Goal: Communication & Community: Answer question/provide support

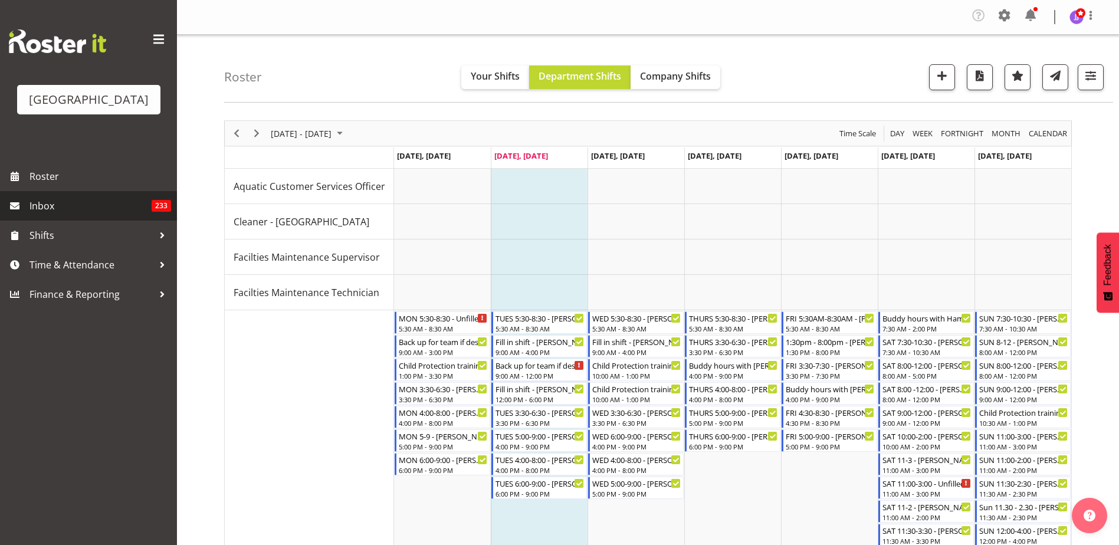
click at [122, 209] on span "Inbox" at bounding box center [90, 206] width 122 height 18
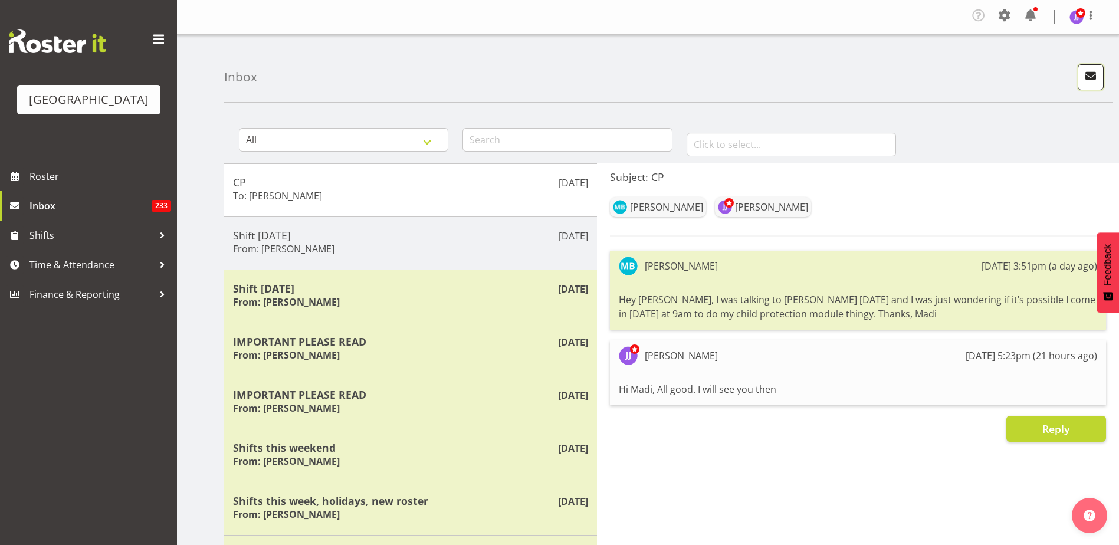
click at [1084, 75] on span "button" at bounding box center [1090, 75] width 15 height 15
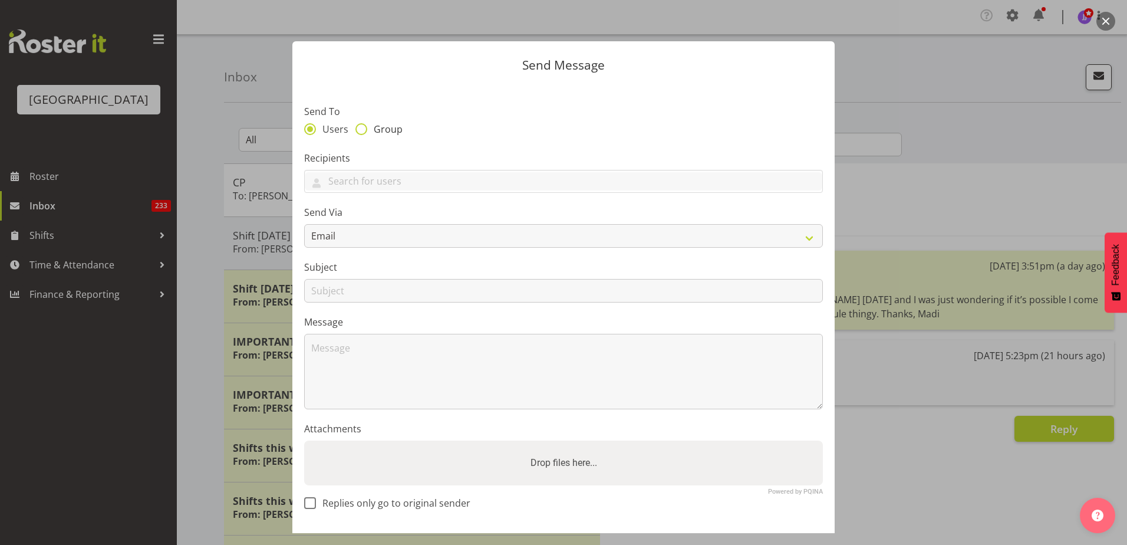
click at [383, 125] on span "Group" at bounding box center [384, 129] width 35 height 12
click at [363, 125] on input "Group" at bounding box center [360, 129] width 8 height 8
radio input "true"
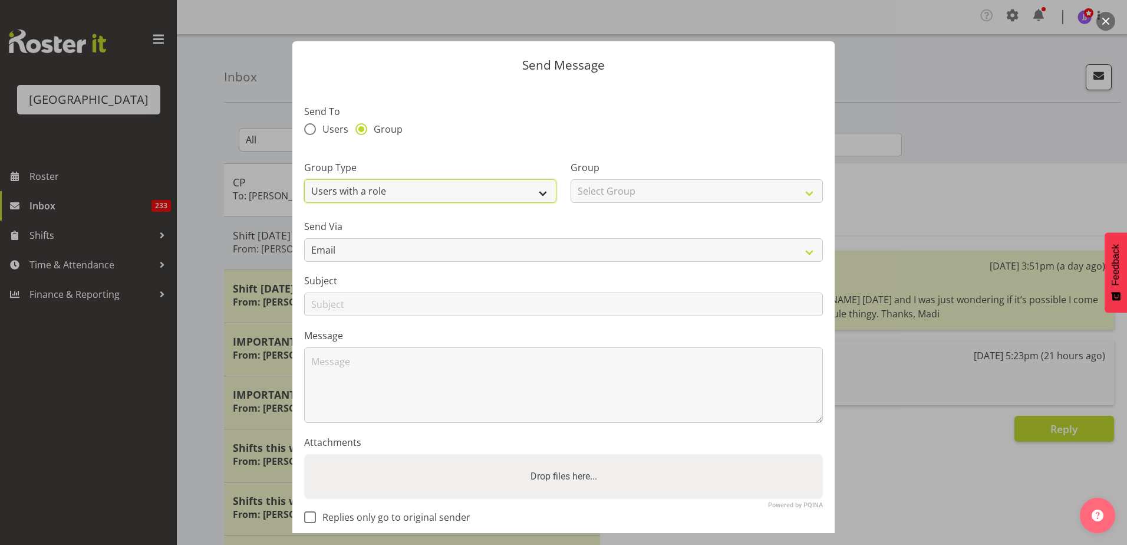
click at [382, 182] on select "Users with a role Users with a skill Primary users in a location All users in a…" at bounding box center [430, 191] width 252 height 24
select select "all_department"
click at [304, 179] on select "Users with a role Users with a skill Primary users in a location All users in a…" at bounding box center [430, 191] width 252 height 24
click at [636, 180] on div "Group Select Group Cleaning Crew Customer Services Crew Lifeguard Crew Maintena…" at bounding box center [697, 181] width 252 height 42
click at [633, 187] on select "Select Group Cleaning Crew Customer Services Crew Lifeguard Crew Maintenance Cr…" at bounding box center [697, 191] width 252 height 24
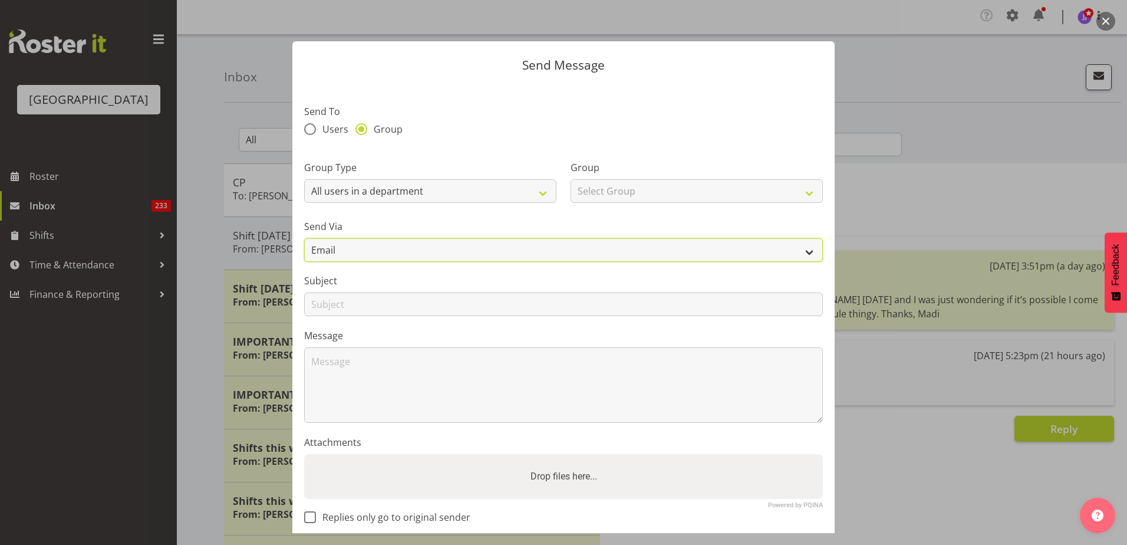
drag, startPoint x: 399, startPoint y: 254, endPoint x: 399, endPoint y: 261, distance: 6.5
click at [399, 254] on select "Email SMS" at bounding box center [563, 250] width 519 height 24
select select "sms"
click at [304, 238] on select "Email SMS" at bounding box center [563, 250] width 519 height 24
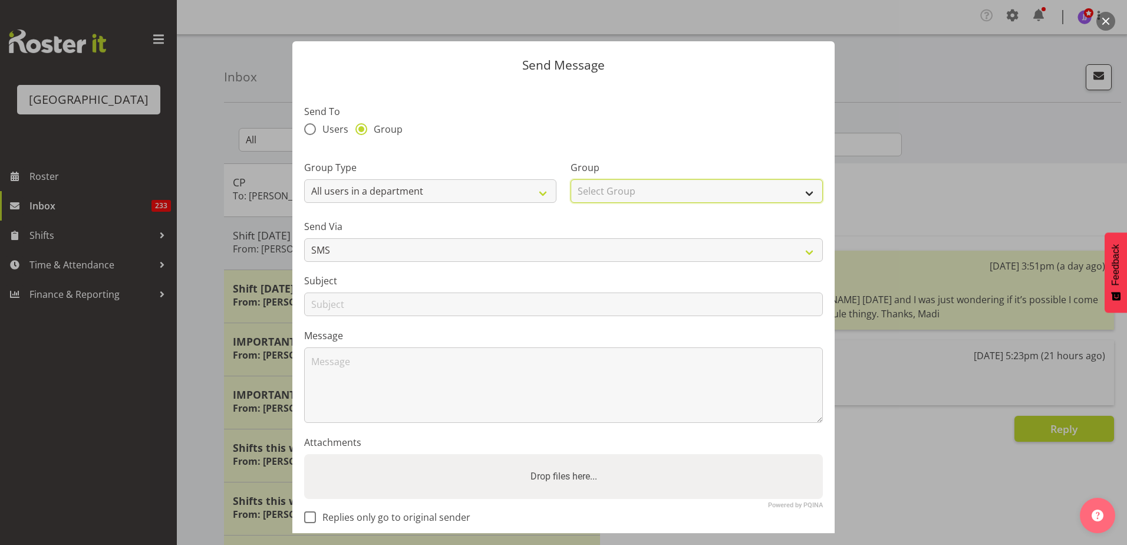
click at [672, 186] on select "Select Group Cleaning Crew Customer Services Crew Lifeguard Crew Maintenance Cr…" at bounding box center [697, 191] width 252 height 24
select select "114"
click at [571, 179] on select "Select Group Cleaning Crew Customer Services Crew Lifeguard Crew Maintenance Cr…" at bounding box center [697, 191] width 252 height 24
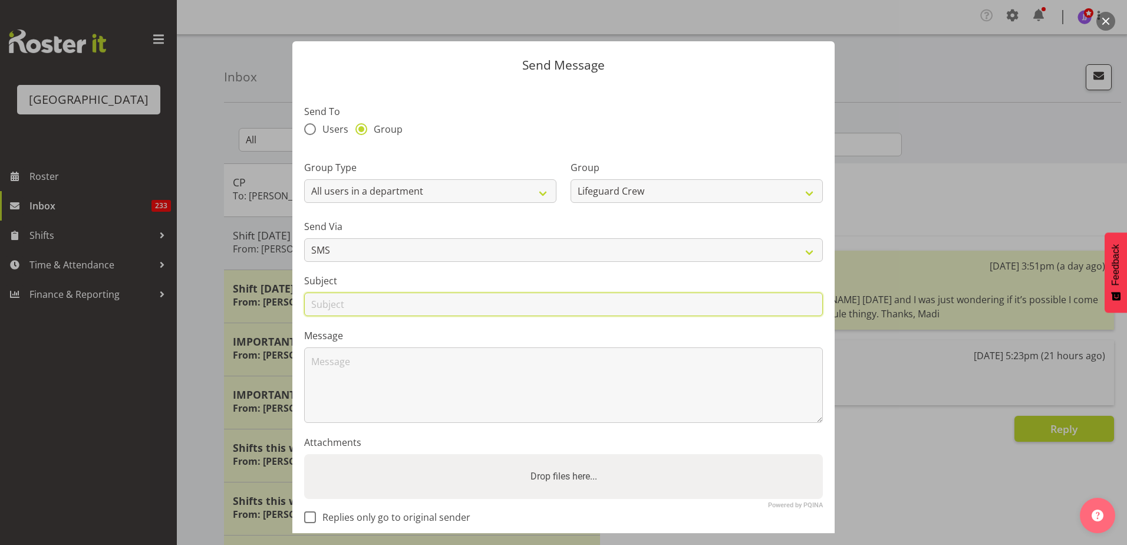
click at [388, 308] on input "text" at bounding box center [563, 304] width 519 height 24
type input "Shift Tonight"
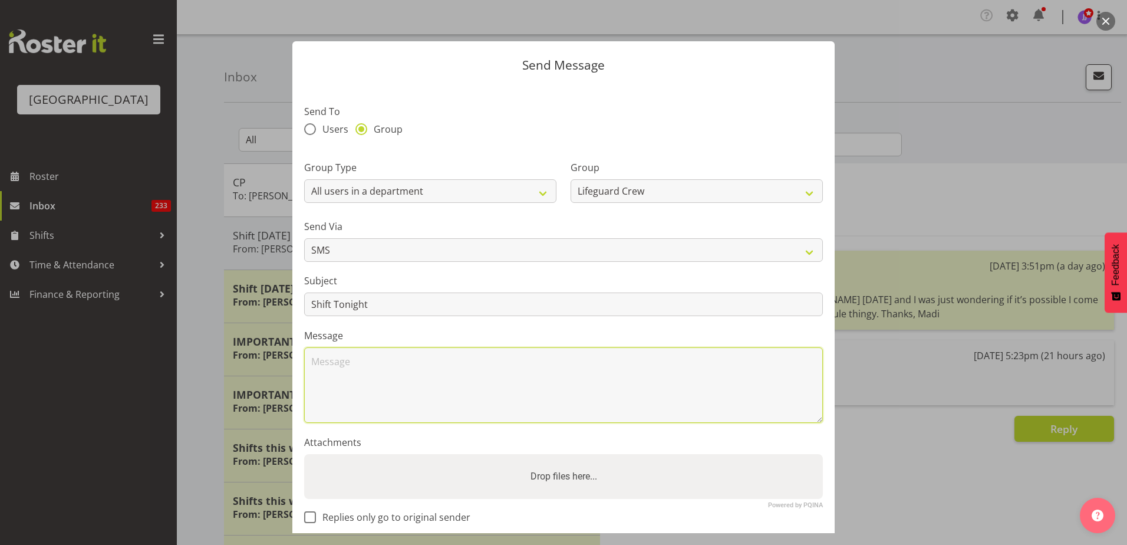
click at [376, 369] on textarea at bounding box center [563, 384] width 519 height 75
type textarea "Heya"
click at [331, 518] on span "Replies only go to original sender" at bounding box center [393, 517] width 154 height 12
click at [312, 518] on input "Replies only go to original sender" at bounding box center [308, 517] width 8 height 8
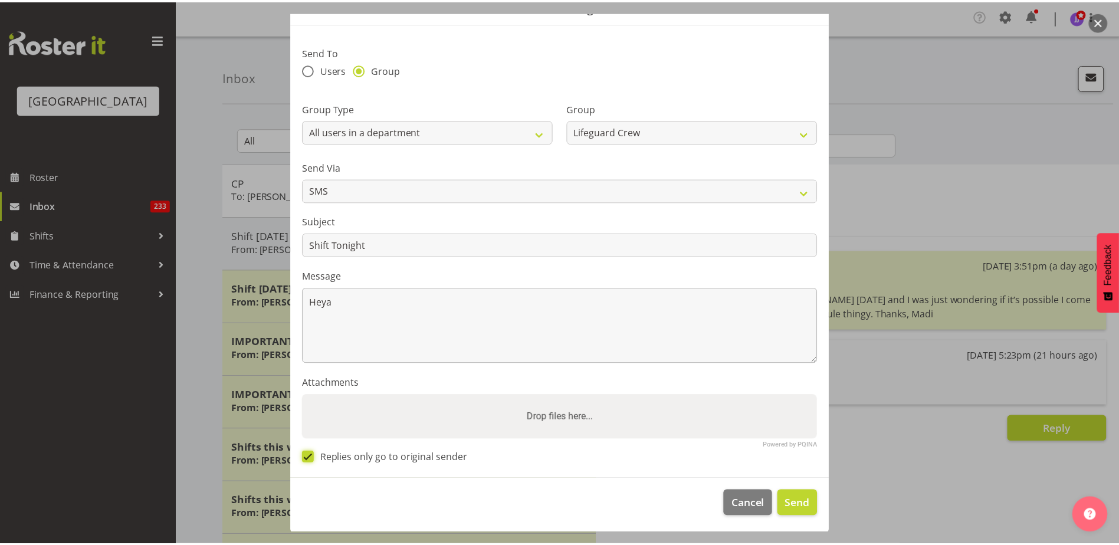
scroll to position [61, 0]
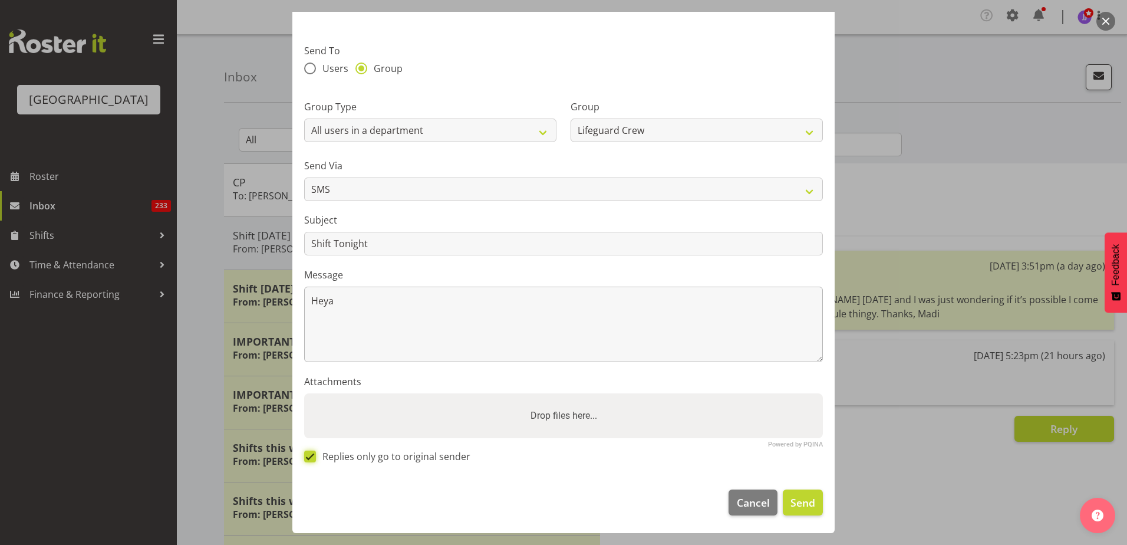
click at [304, 452] on input "Replies only go to original sender" at bounding box center [308, 456] width 8 height 8
click at [331, 458] on span "Replies only go to original sender" at bounding box center [393, 457] width 154 height 12
click at [312, 458] on input "Replies only go to original sender" at bounding box center [308, 456] width 8 height 8
checkbox input "true"
click at [377, 297] on textarea "Heya" at bounding box center [563, 324] width 519 height 75
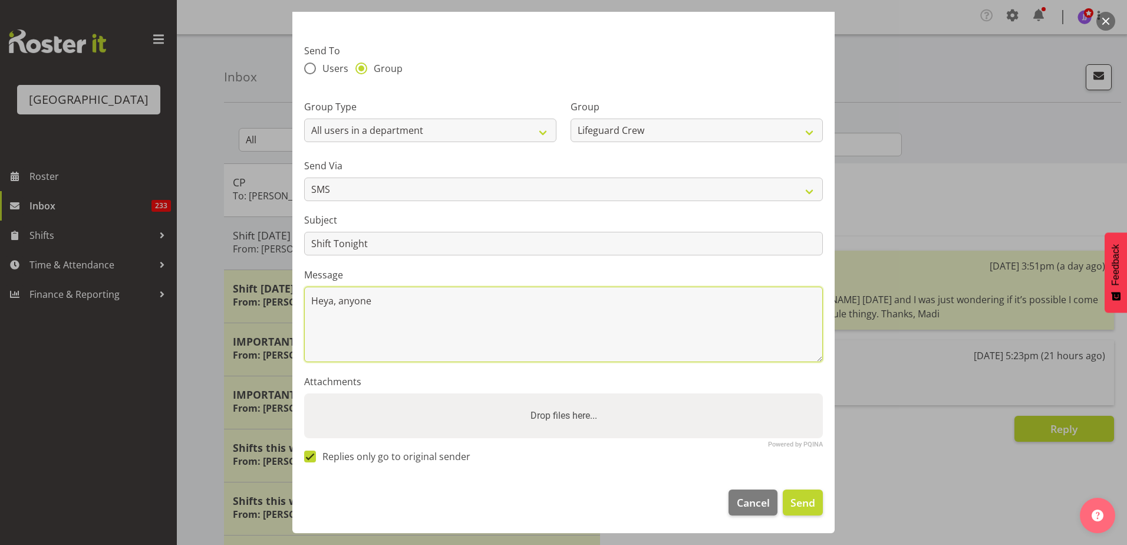
click at [471, 304] on textarea "Heya, anyone" at bounding box center [563, 324] width 519 height 75
type textarea "Heya, anyone want to do 3:30pm - 6:30pm tonight? Cheers Jade"
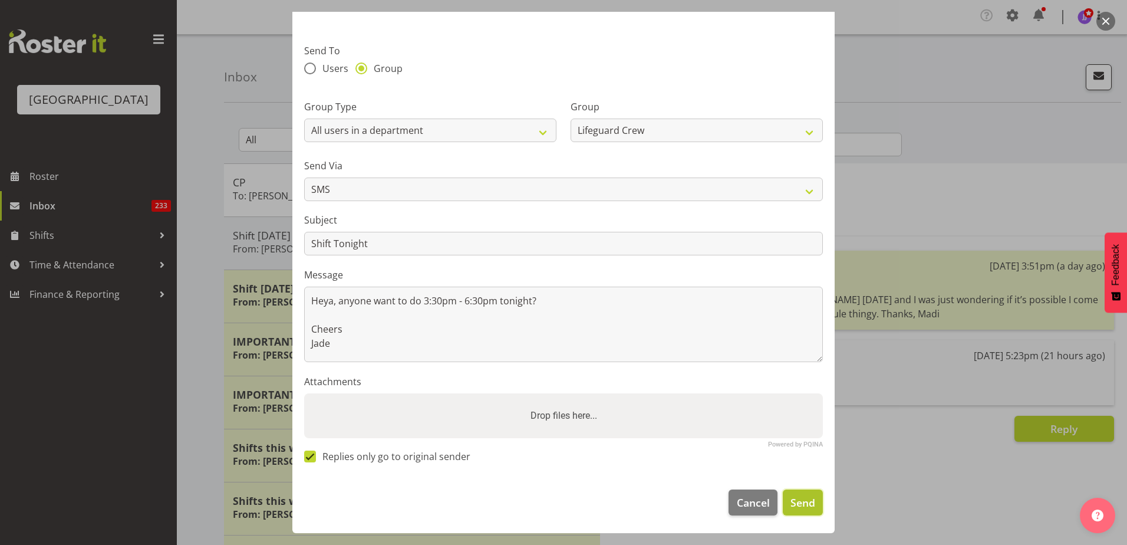
click at [803, 499] on span "Send" at bounding box center [803, 502] width 25 height 15
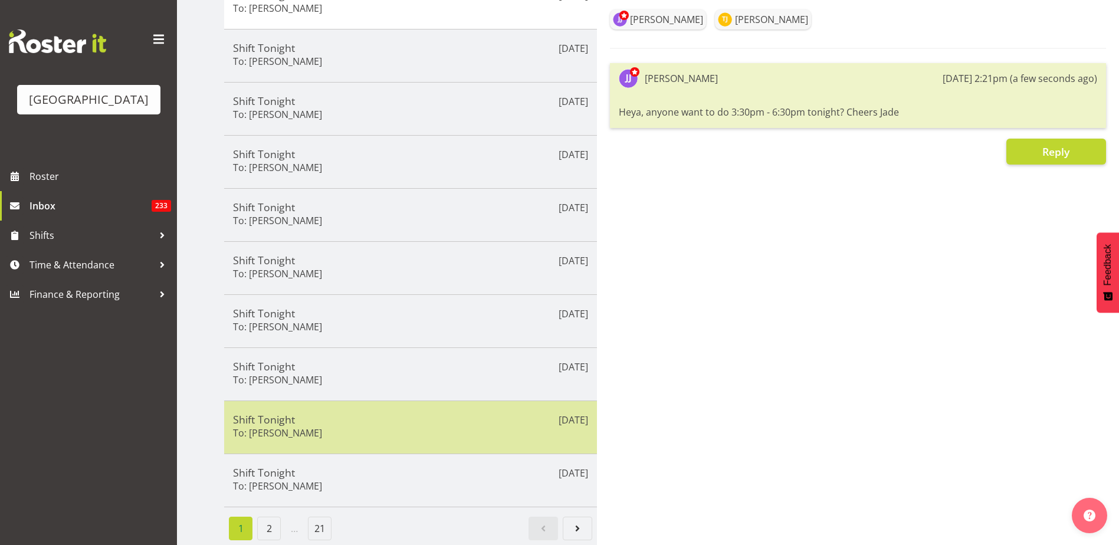
scroll to position [0, 0]
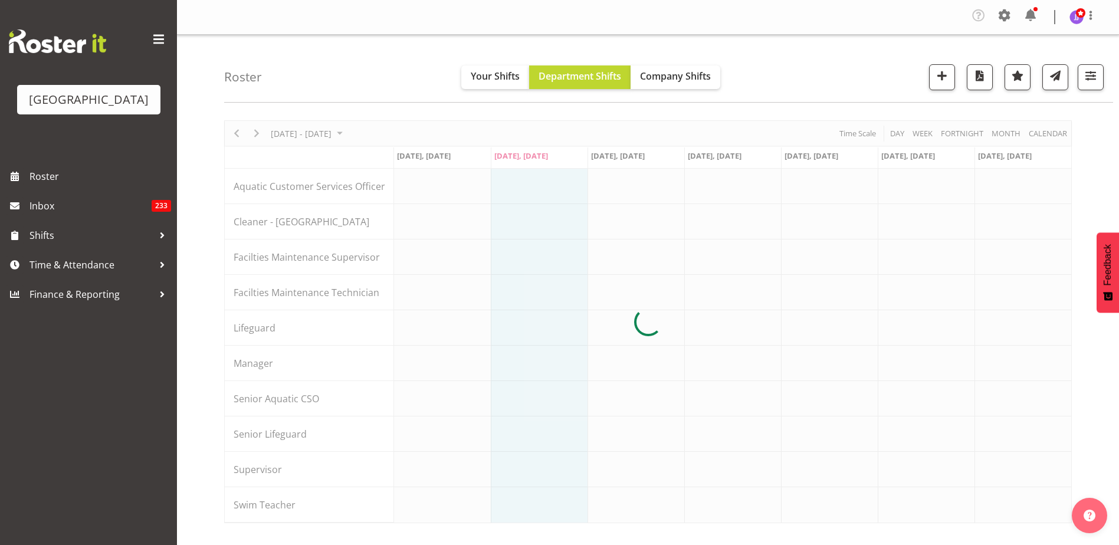
scroll to position [38, 0]
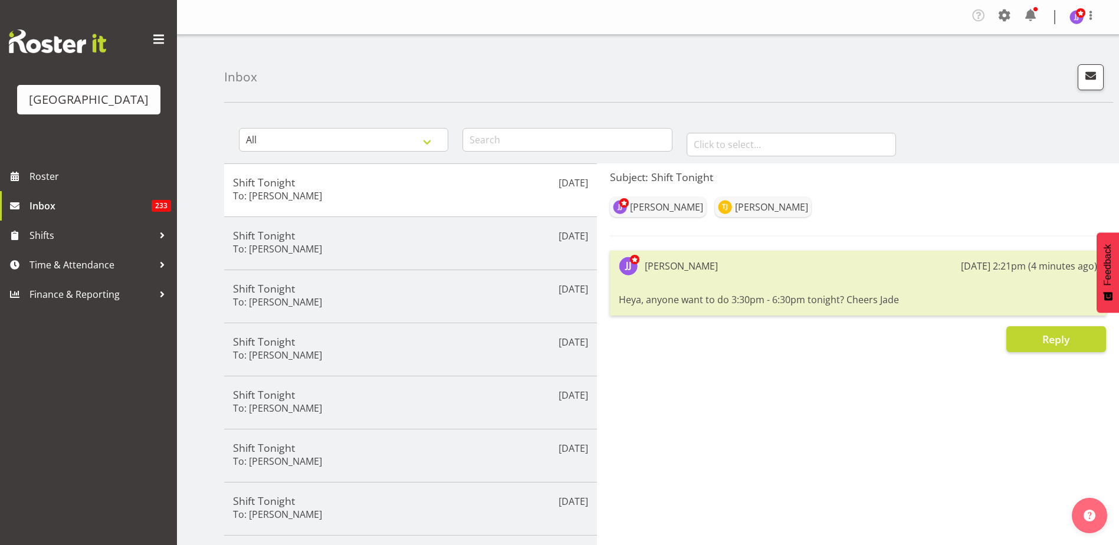
click at [1090, 64] on div "Inbox" at bounding box center [668, 69] width 889 height 68
click at [1090, 74] on span "button" at bounding box center [1090, 75] width 15 height 15
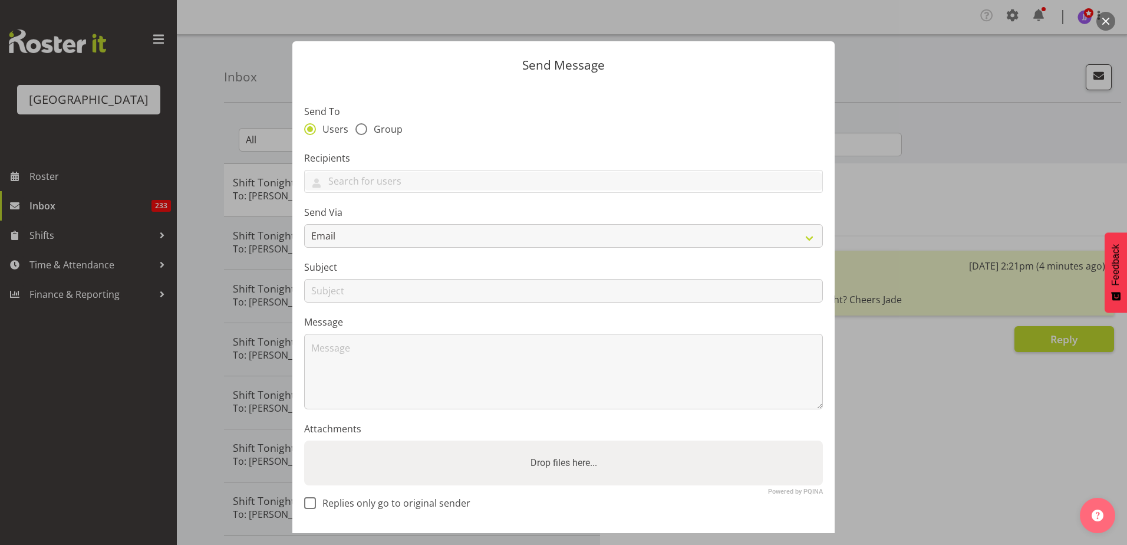
click at [935, 73] on div at bounding box center [563, 272] width 1127 height 545
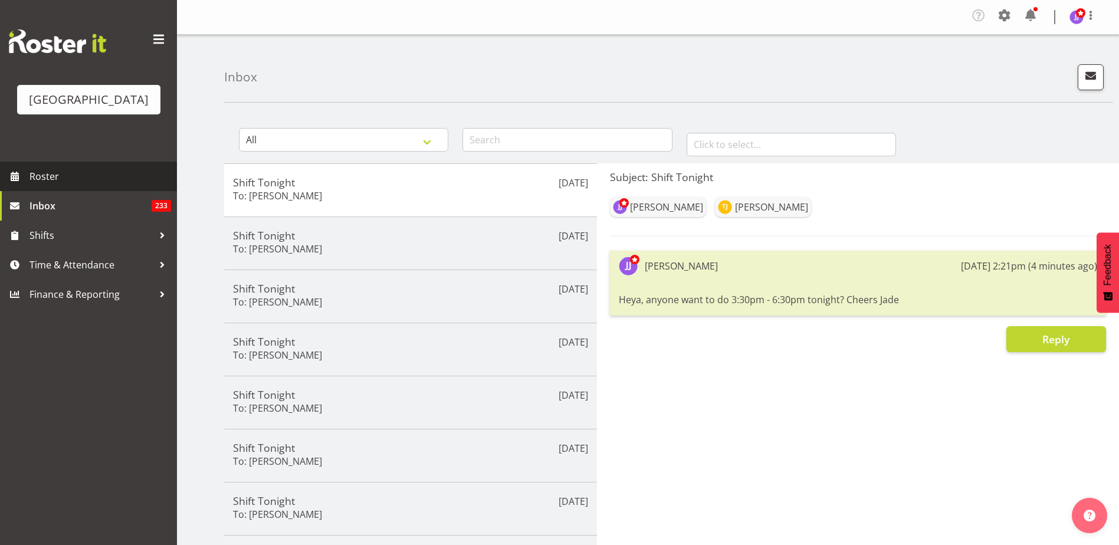
click at [65, 183] on span "Roster" at bounding box center [100, 176] width 142 height 18
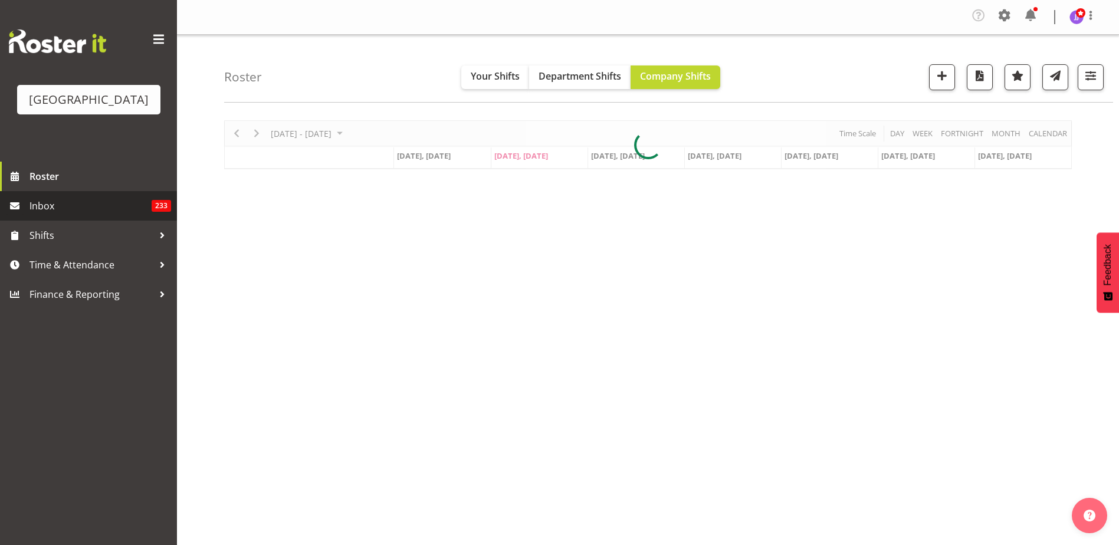
click at [67, 207] on span "Inbox" at bounding box center [90, 206] width 122 height 18
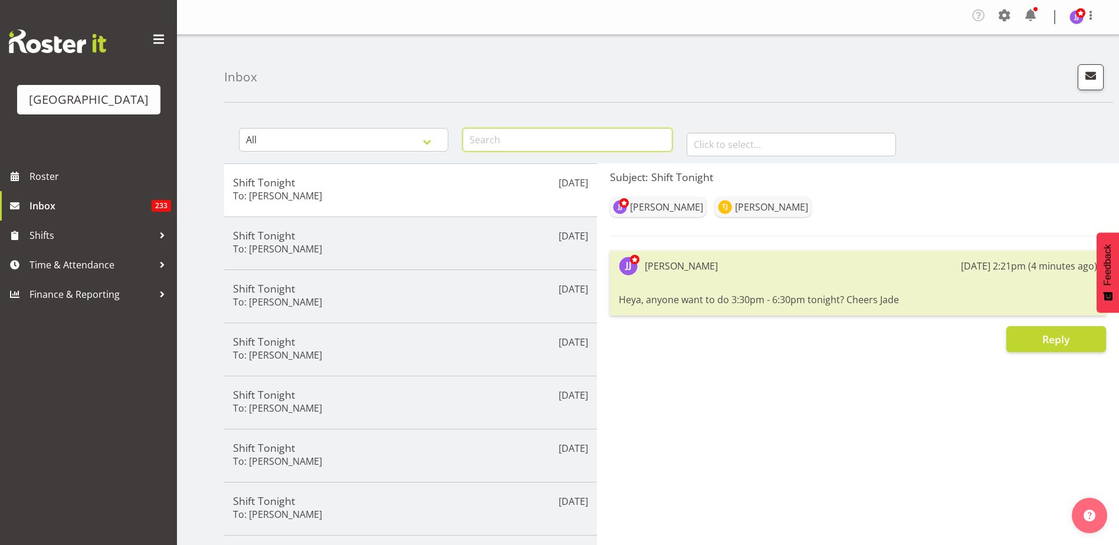
click at [580, 140] on input "text" at bounding box center [566, 140] width 209 height 24
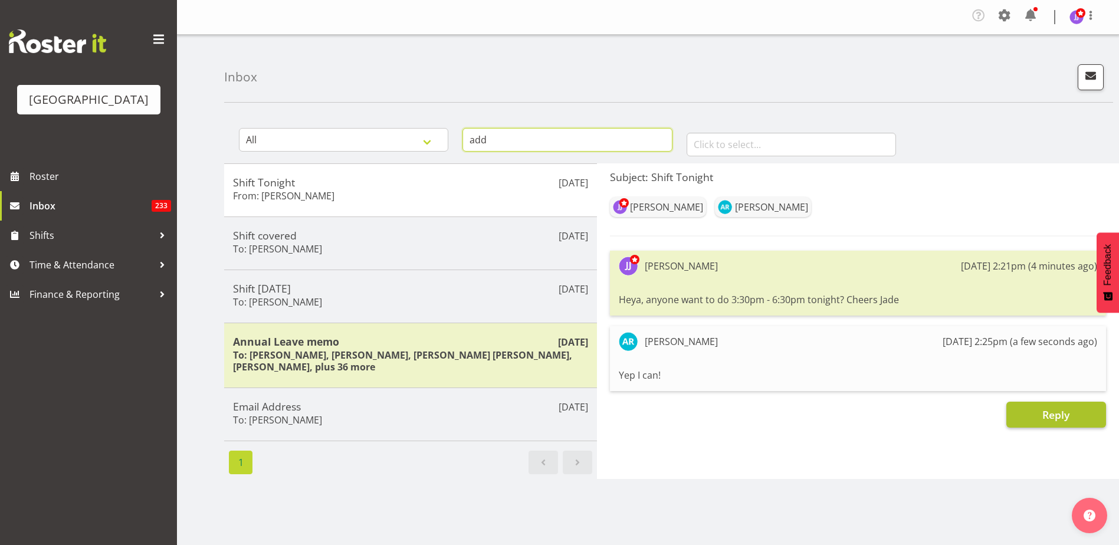
type input "add"
click at [1067, 420] on span "Reply" at bounding box center [1055, 414] width 27 height 14
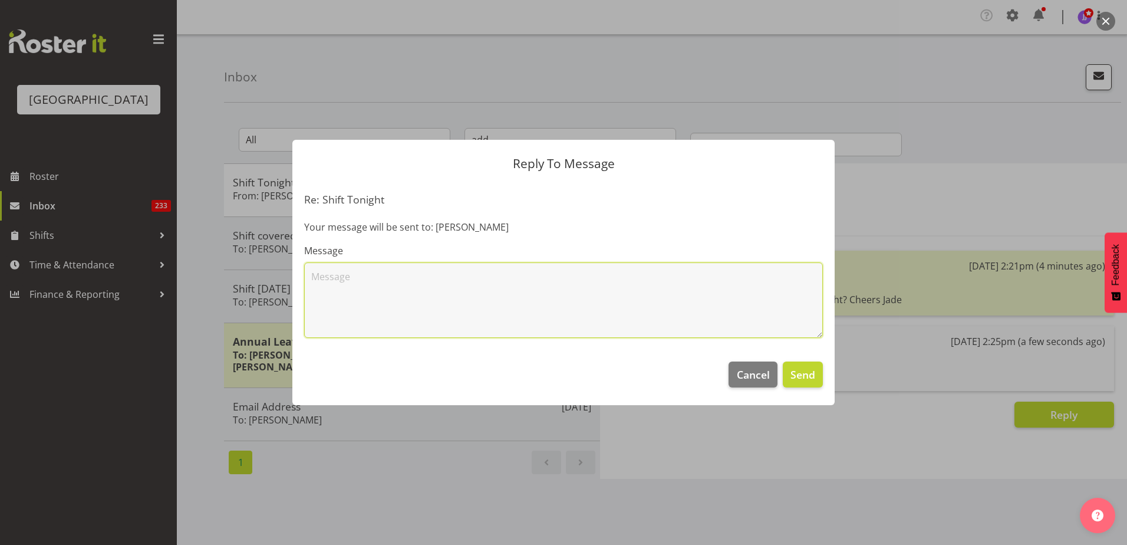
click at [374, 281] on textarea at bounding box center [563, 299] width 519 height 75
type textarea "Legend thanks Addison!"
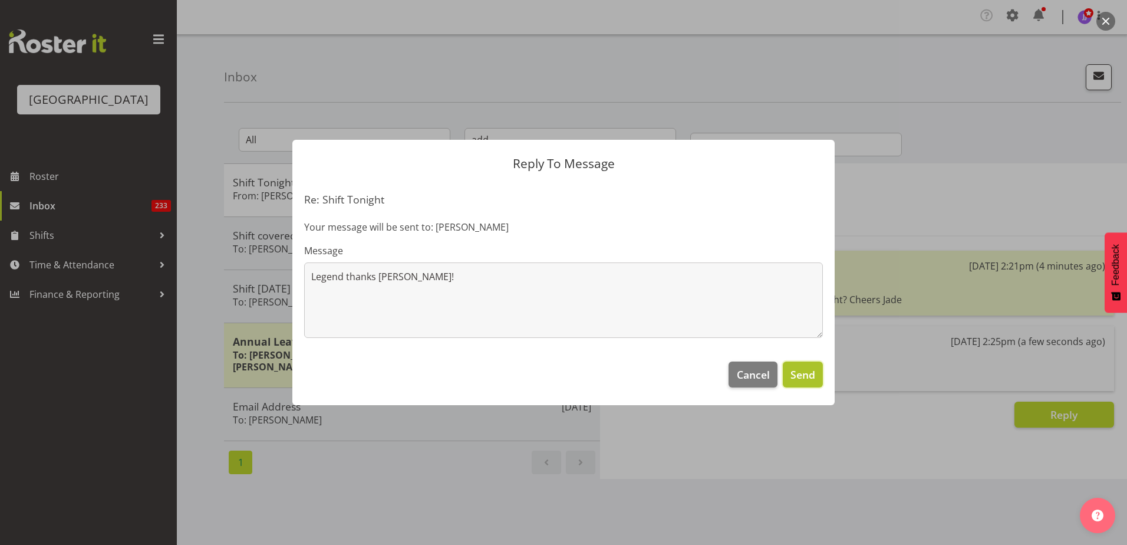
click at [809, 382] on span "Send" at bounding box center [803, 374] width 25 height 15
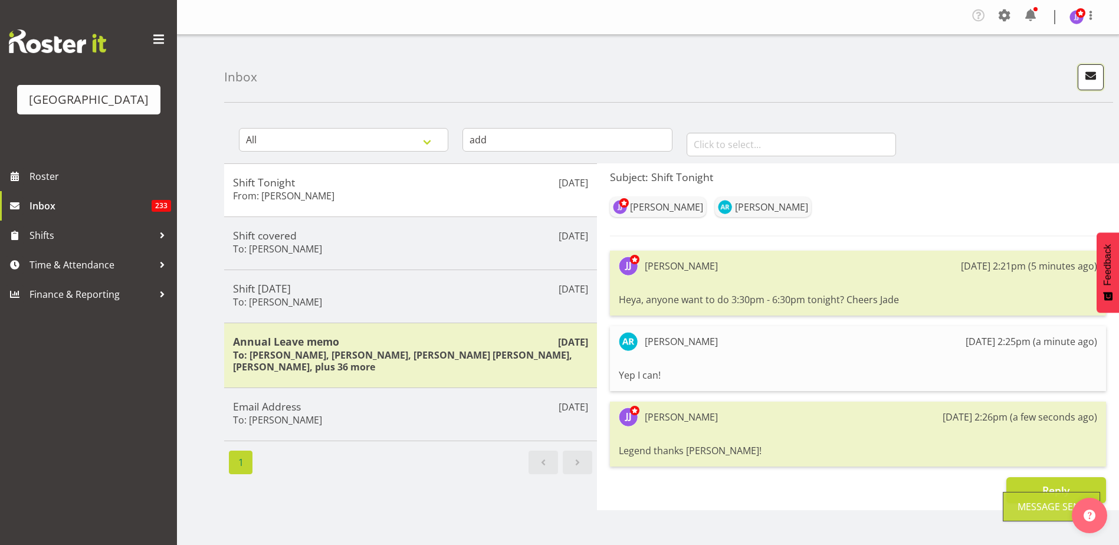
click at [1101, 74] on button "button" at bounding box center [1090, 77] width 26 height 26
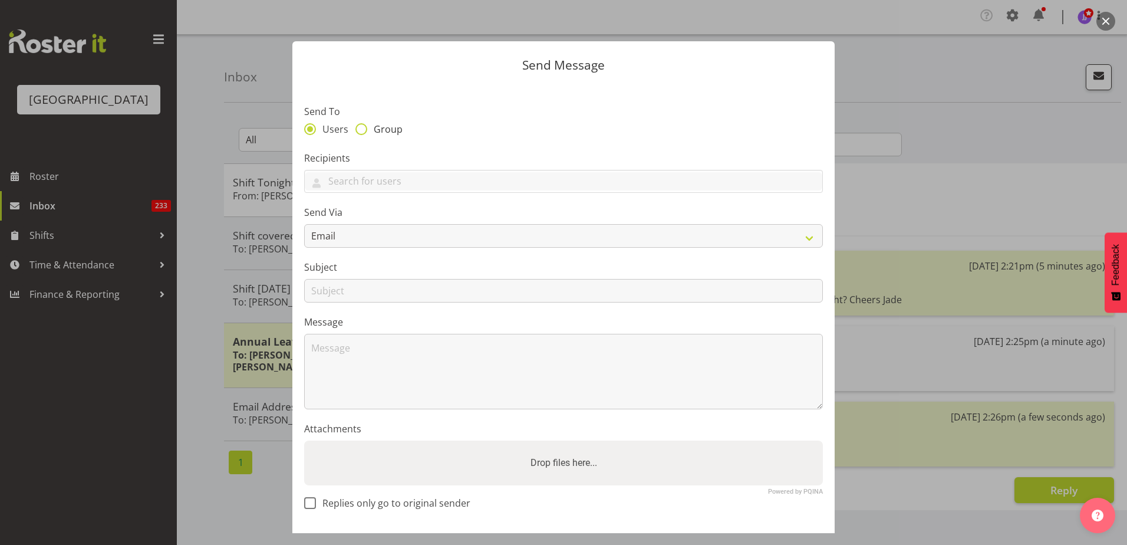
click at [380, 130] on span "Group" at bounding box center [384, 129] width 35 height 12
click at [363, 130] on input "Group" at bounding box center [360, 129] width 8 height 8
radio input "true"
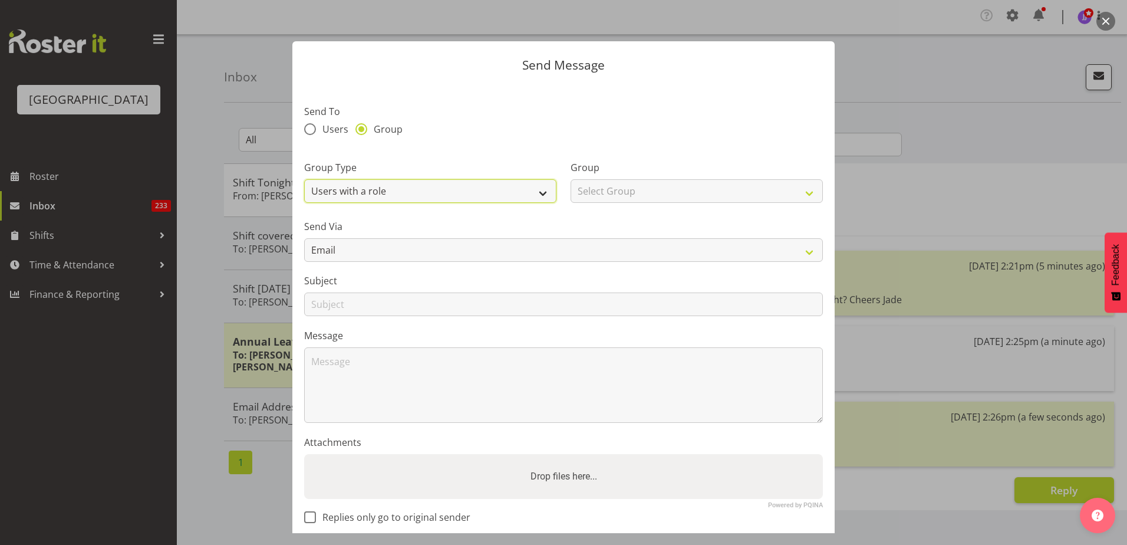
click at [402, 187] on select "Users with a role Users with a skill Primary users in a location All users in a…" at bounding box center [430, 191] width 252 height 24
select select "all_department"
click at [304, 179] on select "Users with a role Users with a skill Primary users in a location All users in a…" at bounding box center [430, 191] width 252 height 24
drag, startPoint x: 620, startPoint y: 185, endPoint x: 620, endPoint y: 195, distance: 10.0
click at [620, 186] on select "Select Group Cleaning Crew Customer Services Crew Lifeguard Crew Maintenance Cr…" at bounding box center [697, 191] width 252 height 24
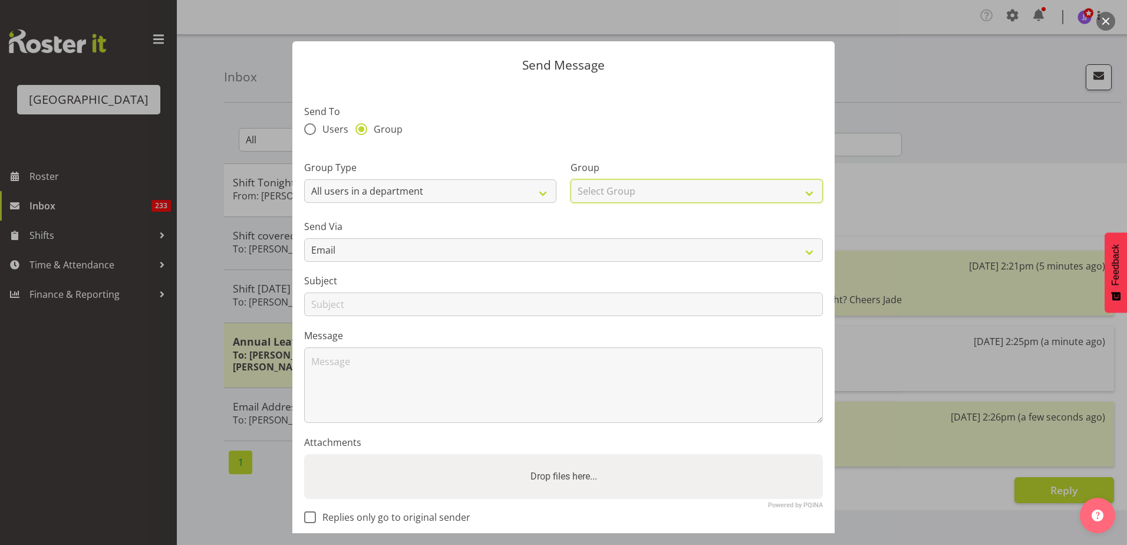
select select "114"
click at [571, 179] on select "Select Group Cleaning Crew Customer Services Crew Lifeguard Crew Maintenance Cr…" at bounding box center [697, 191] width 252 height 24
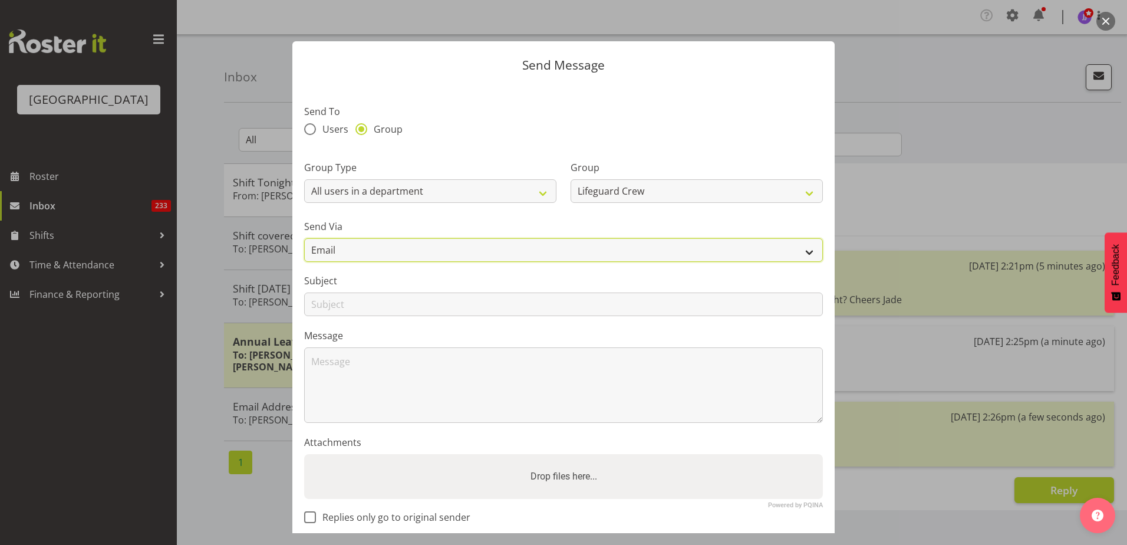
click at [456, 257] on select "Email SMS" at bounding box center [563, 250] width 519 height 24
select select "sms"
click at [304, 238] on select "Email SMS" at bounding box center [563, 250] width 519 height 24
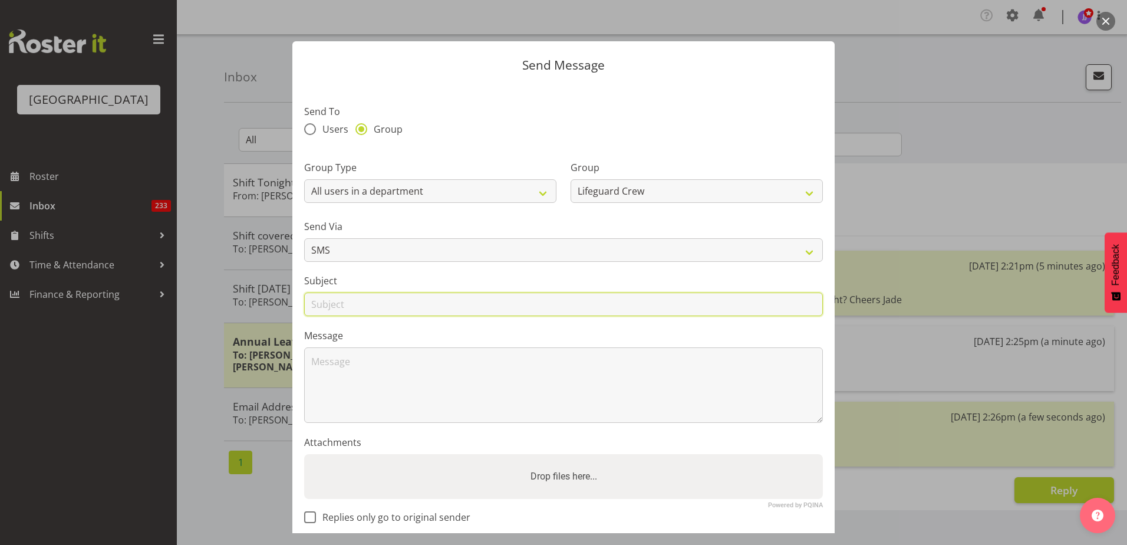
click at [435, 310] on input "text" at bounding box center [563, 304] width 519 height 24
type input "Shift Tonight"
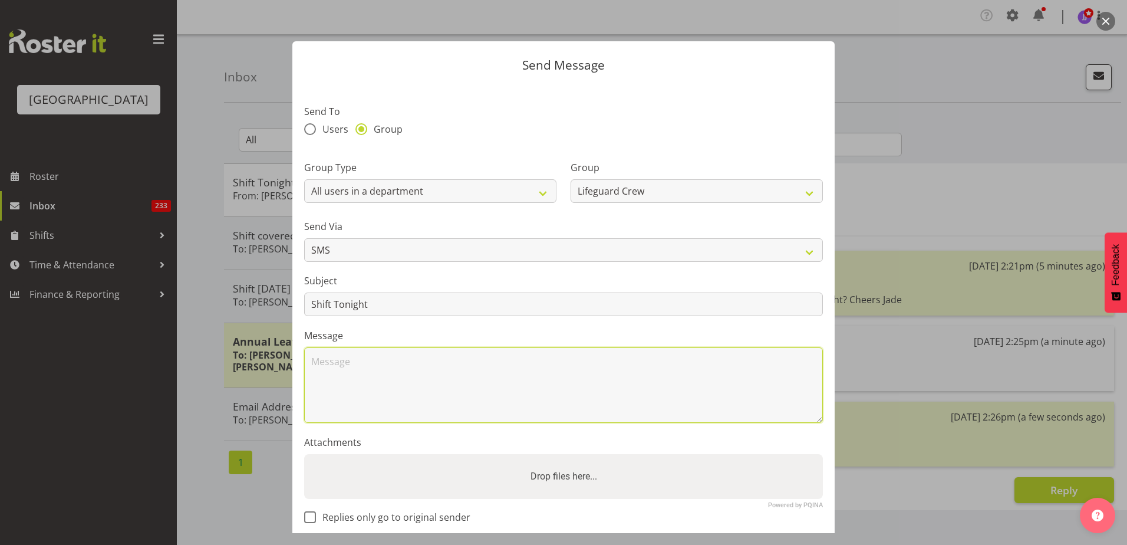
click at [420, 382] on textarea at bounding box center [563, 384] width 519 height 75
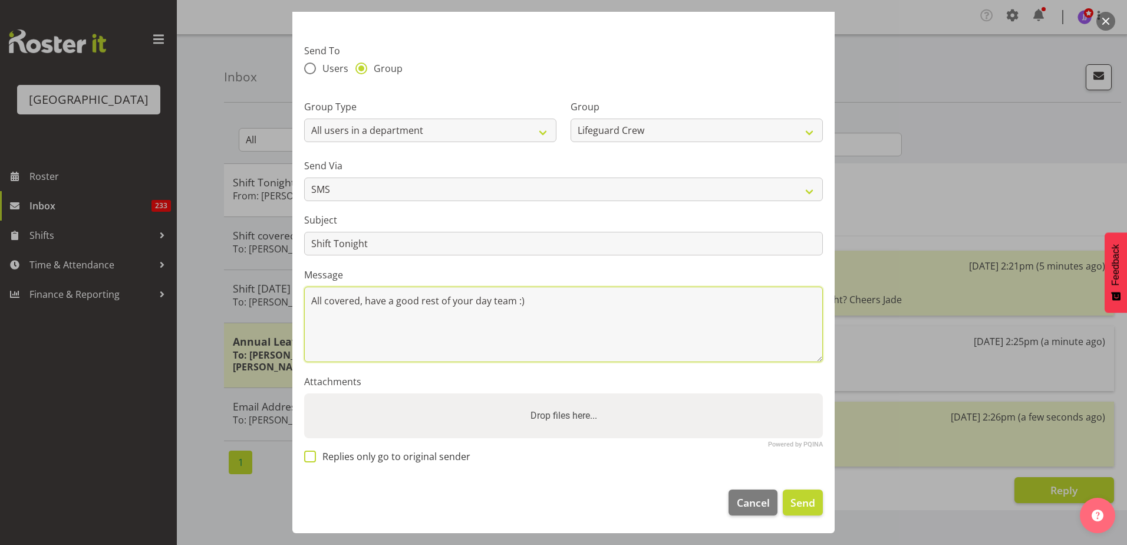
type textarea "All covered, have a good rest of your day team :)"
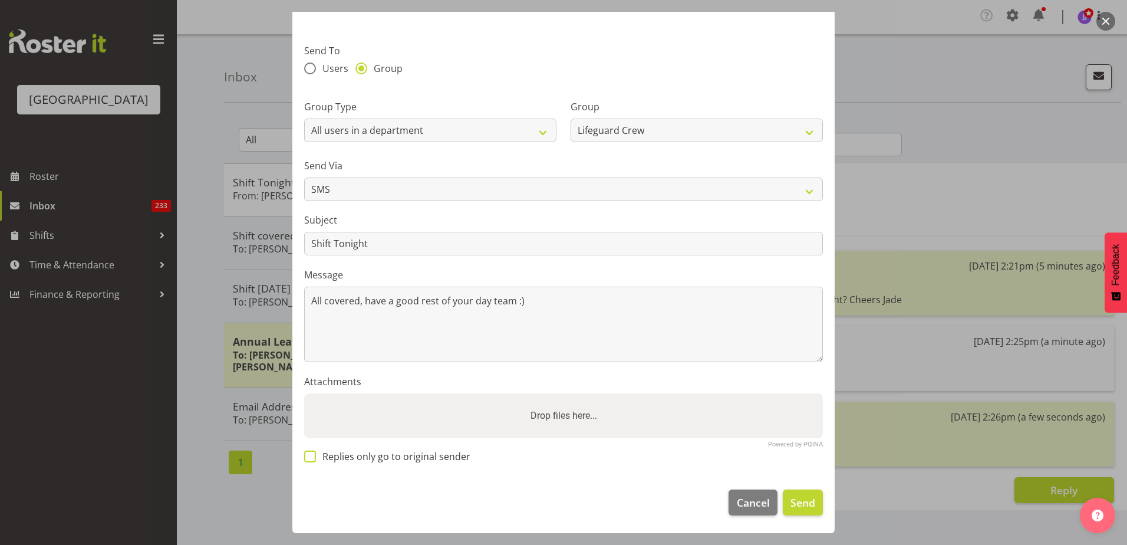
click at [381, 456] on span "Replies only go to original sender" at bounding box center [393, 457] width 154 height 12
click at [312, 456] on input "Replies only go to original sender" at bounding box center [308, 456] width 8 height 8
checkbox input "true"
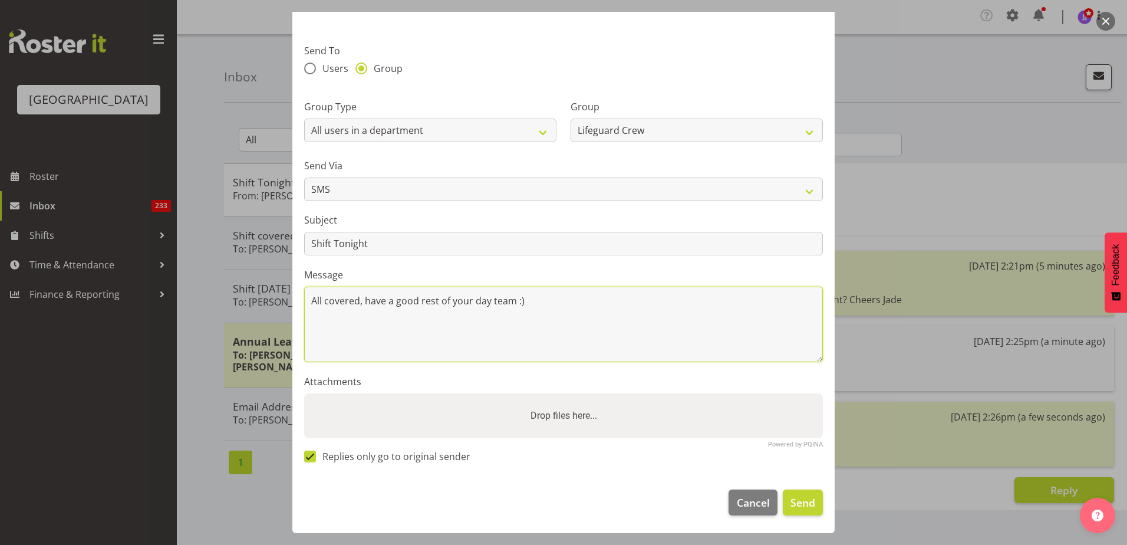
drag, startPoint x: 551, startPoint y: 295, endPoint x: 245, endPoint y: 277, distance: 306.6
click at [245, 277] on div "Send Message Send To Users Group Group Type Users with a role Users with a skil…" at bounding box center [563, 272] width 1127 height 545
type textarea "All covered. Cheers Team"
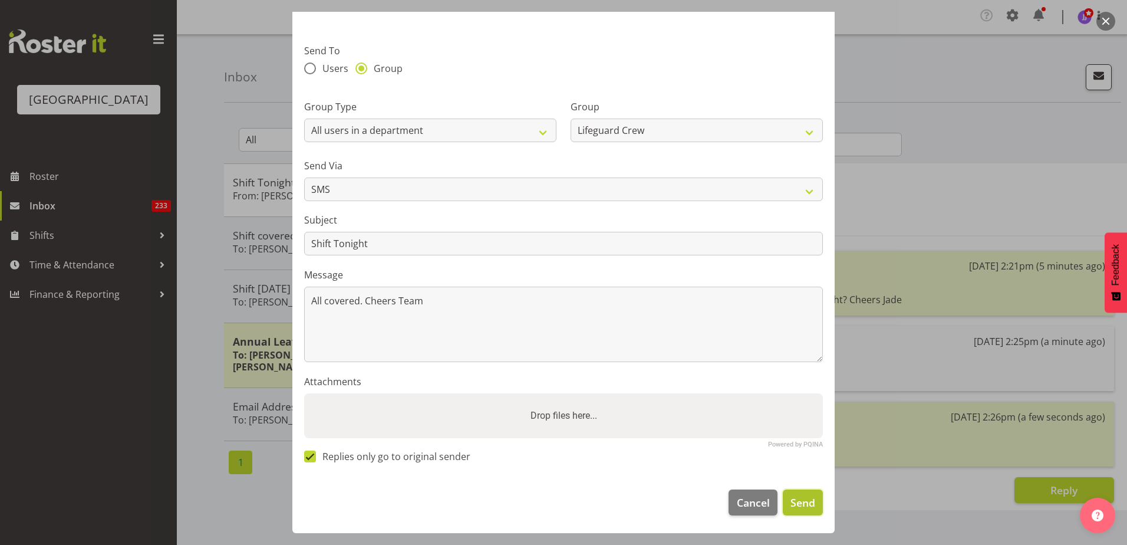
click at [811, 510] on button "Send" at bounding box center [803, 502] width 40 height 26
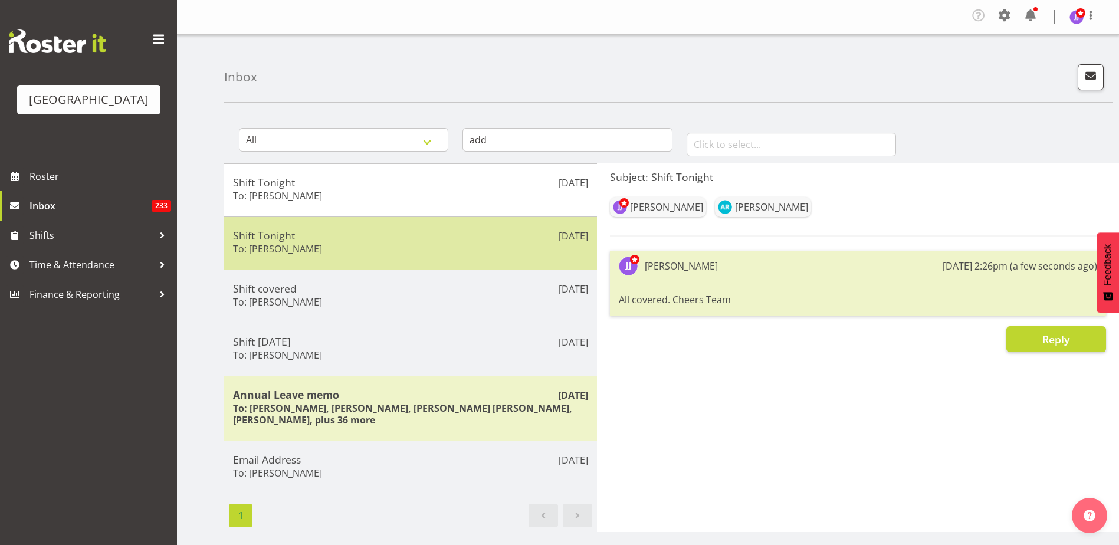
click at [392, 241] on div "Shift Tonight To: Addison Robertson" at bounding box center [410, 243] width 355 height 29
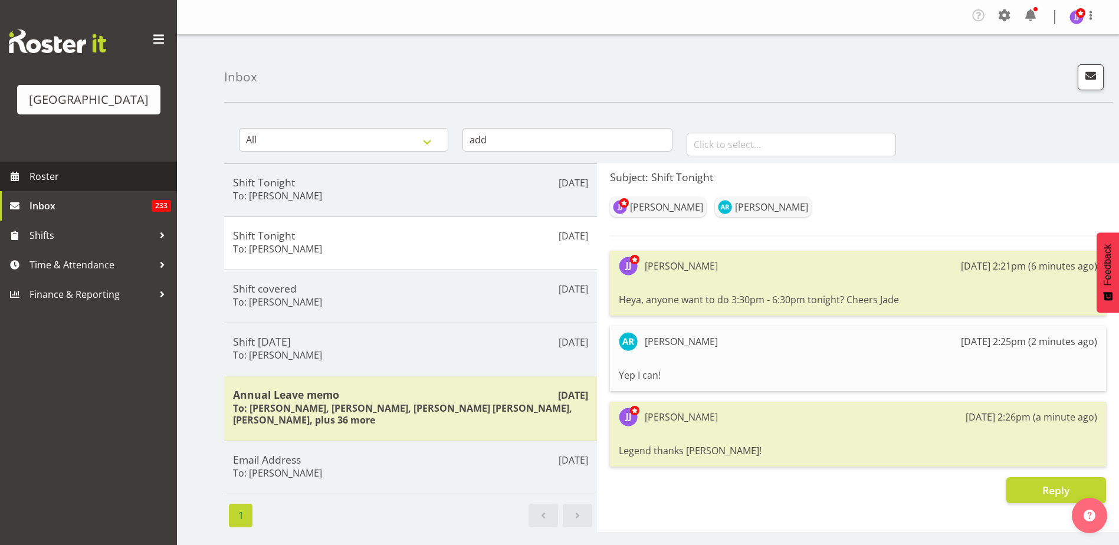
click at [67, 168] on span "Roster" at bounding box center [100, 176] width 142 height 18
